Goal: Information Seeking & Learning: Check status

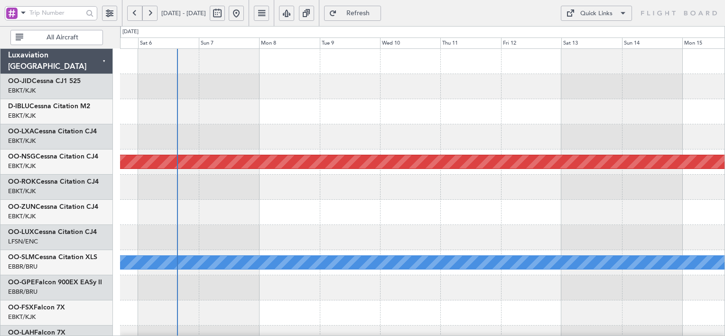
click at [484, 230] on div at bounding box center [422, 237] width 604 height 25
click at [58, 80] on link "OO-JID Cessna CJ1 525" at bounding box center [44, 81] width 73 height 7
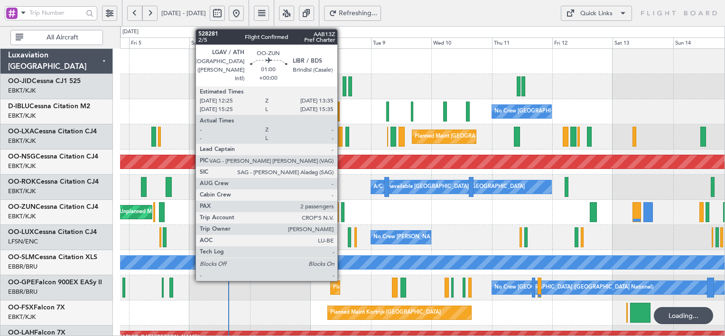
click at [341, 211] on div at bounding box center [342, 212] width 3 height 20
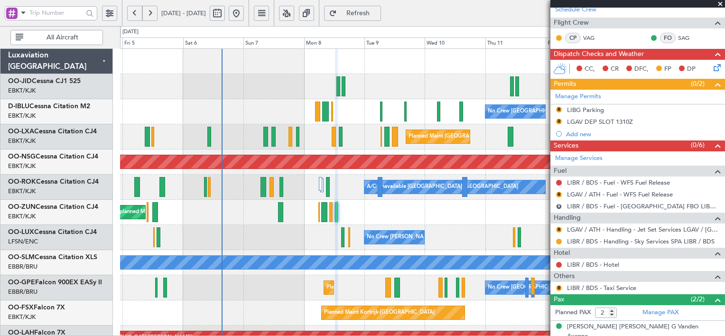
scroll to position [221, 0]
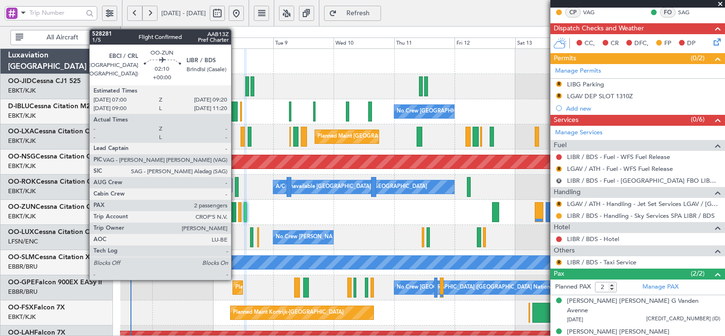
click at [235, 208] on div at bounding box center [233, 212] width 6 height 20
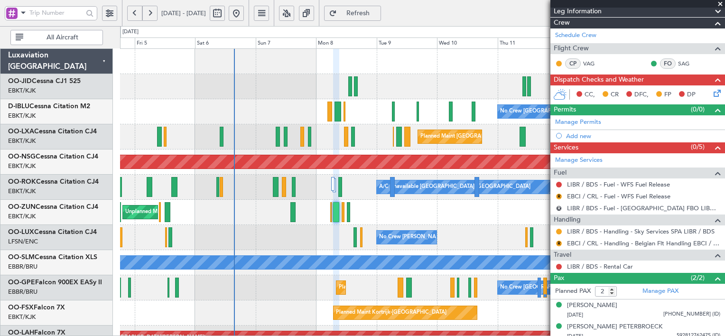
scroll to position [146, 0]
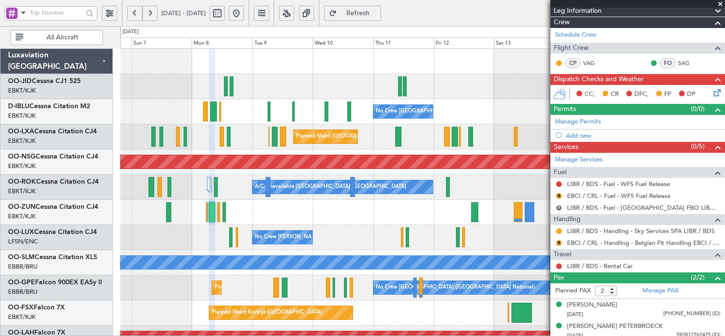
click at [265, 215] on div "Unplanned Maint [GEOGRAPHIC_DATA] ([GEOGRAPHIC_DATA])" at bounding box center [422, 212] width 604 height 25
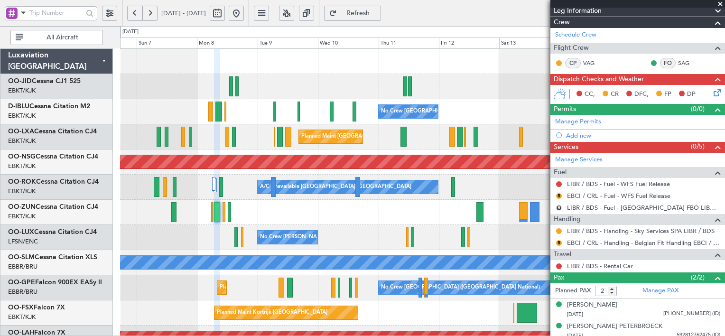
click at [365, 224] on div "Unplanned Maint [GEOGRAPHIC_DATA] ([GEOGRAPHIC_DATA])" at bounding box center [422, 212] width 604 height 25
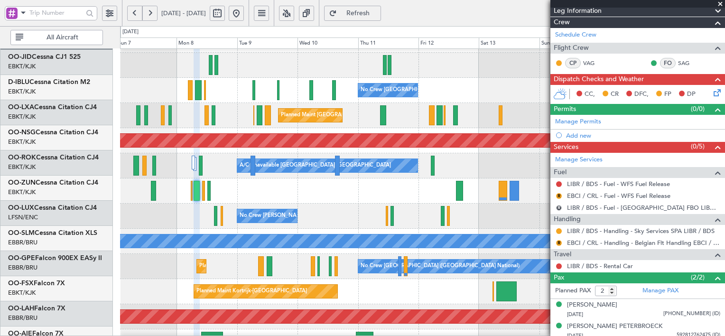
scroll to position [23, 0]
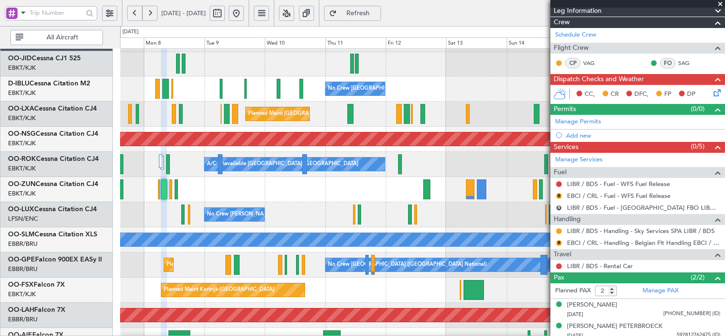
click at [343, 193] on div "Unplanned Maint [GEOGRAPHIC_DATA] ([GEOGRAPHIC_DATA])" at bounding box center [422, 189] width 604 height 25
click at [294, 10] on button at bounding box center [286, 13] width 15 height 15
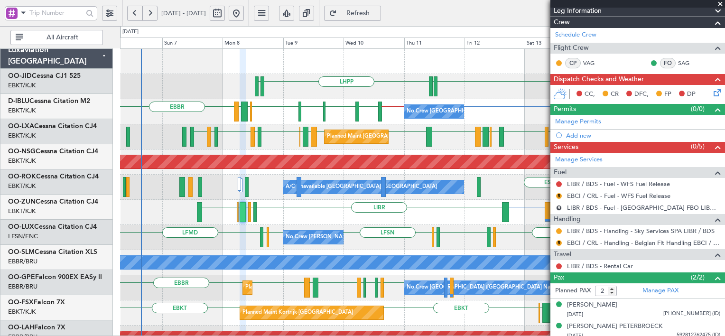
scroll to position [0, 0]
